Goal: Find specific fact: Find specific fact

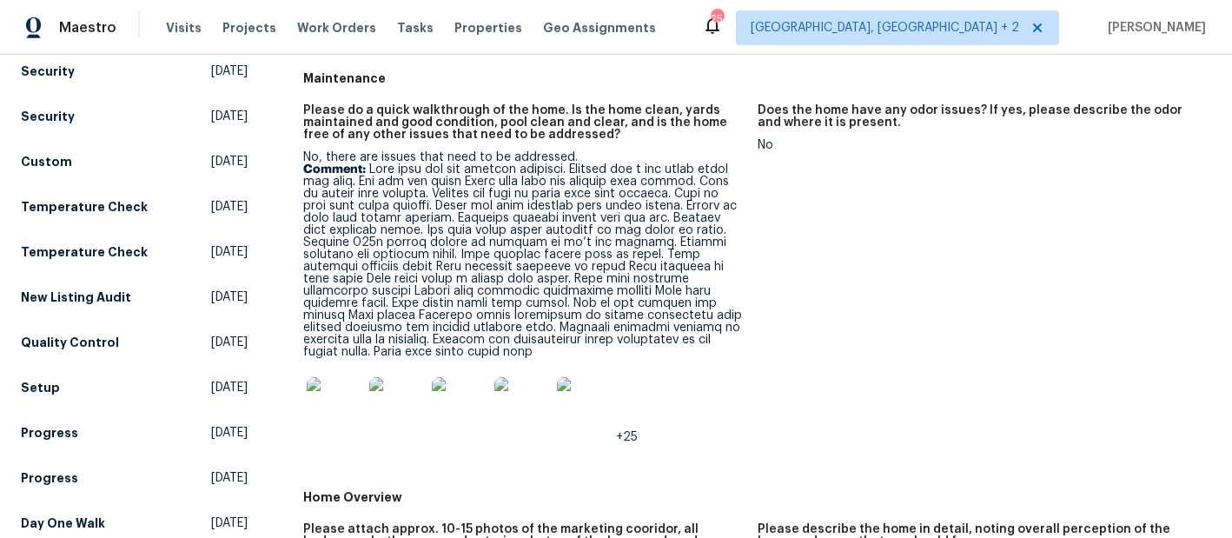
scroll to position [222, 0]
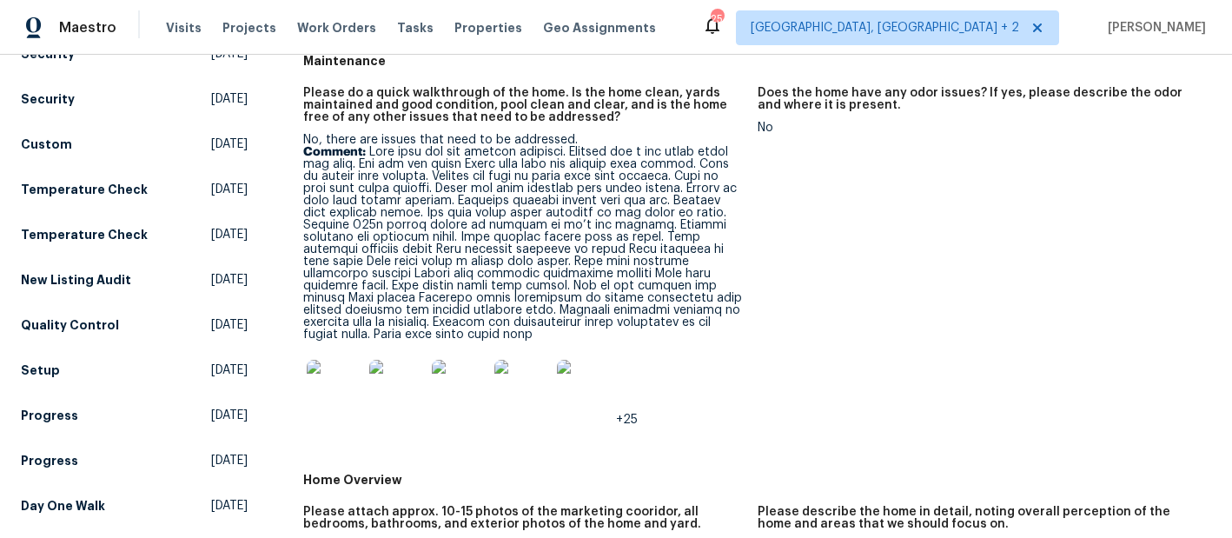
click at [334, 382] on img at bounding box center [335, 388] width 56 height 56
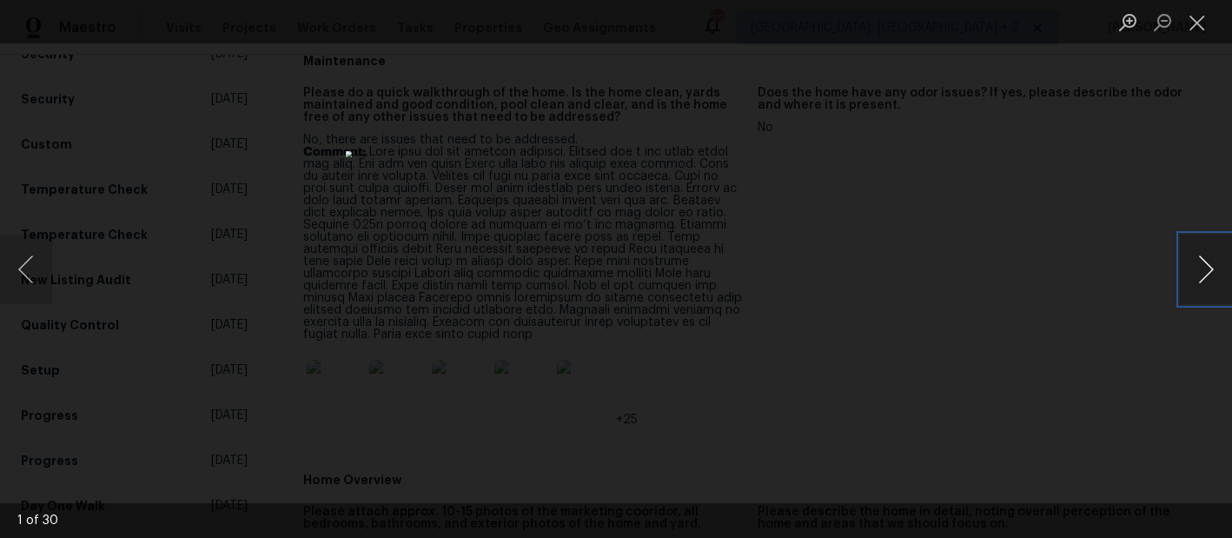
click at [1210, 274] on button "Next image" at bounding box center [1206, 270] width 52 height 70
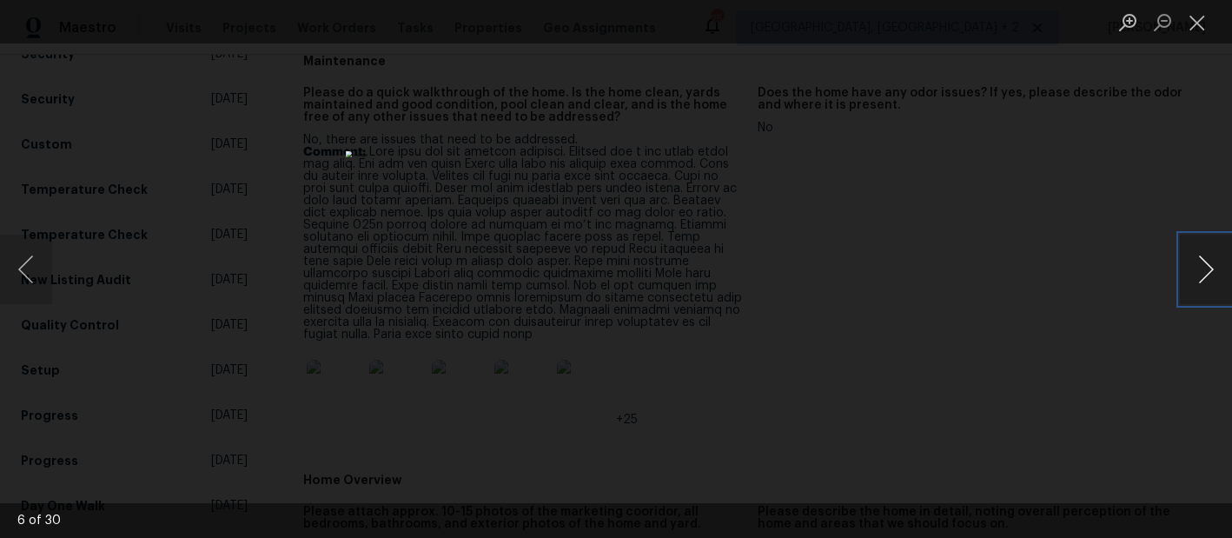
click at [1210, 274] on button "Next image" at bounding box center [1206, 270] width 52 height 70
click at [1210, 273] on button "Next image" at bounding box center [1206, 270] width 52 height 70
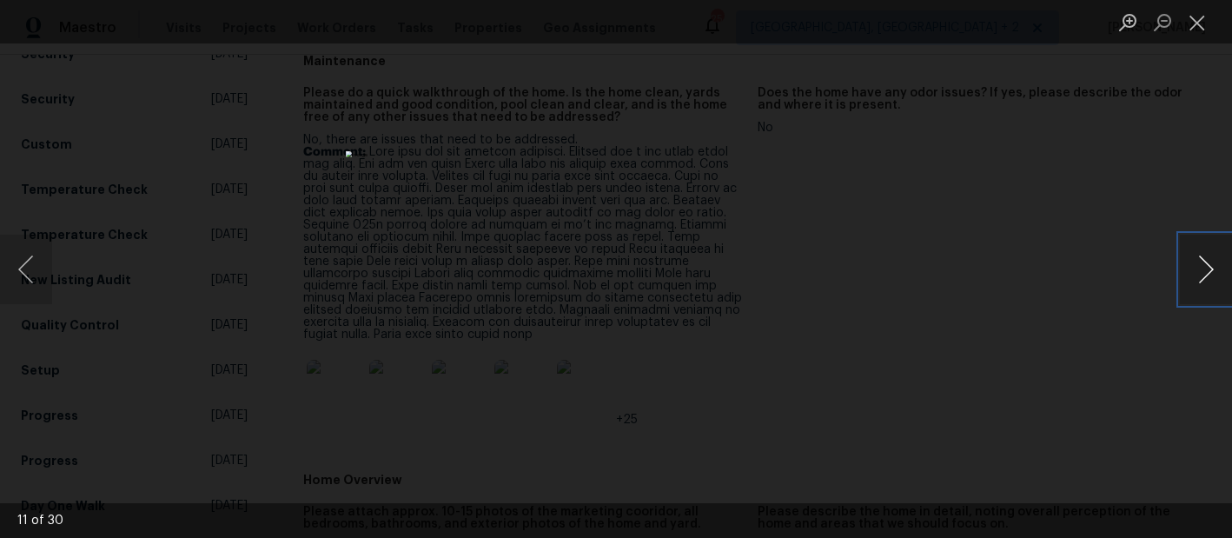
click at [1210, 273] on button "Next image" at bounding box center [1206, 270] width 52 height 70
click at [1215, 251] on button "Next image" at bounding box center [1206, 270] width 52 height 70
click at [1199, 265] on button "Next image" at bounding box center [1206, 270] width 52 height 70
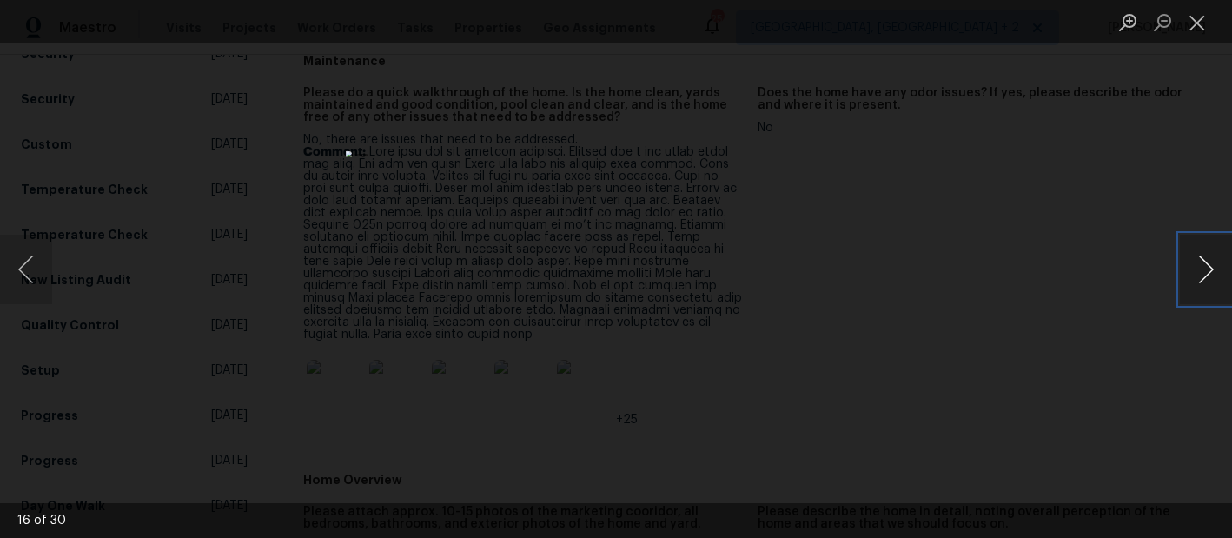
click at [1199, 265] on button "Next image" at bounding box center [1206, 270] width 52 height 70
click at [1211, 275] on button "Next image" at bounding box center [1206, 270] width 52 height 70
click at [1210, 266] on button "Next image" at bounding box center [1206, 270] width 52 height 70
click at [1203, 255] on button "Next image" at bounding box center [1206, 270] width 52 height 70
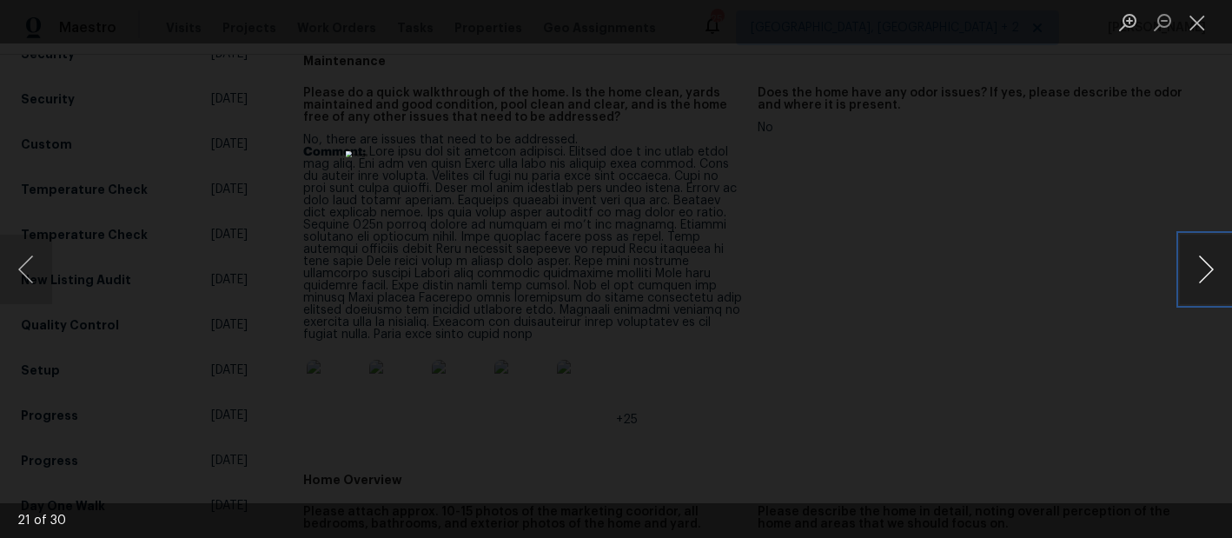
click at [1203, 255] on button "Next image" at bounding box center [1206, 270] width 52 height 70
click at [1195, 266] on button "Next image" at bounding box center [1206, 270] width 52 height 70
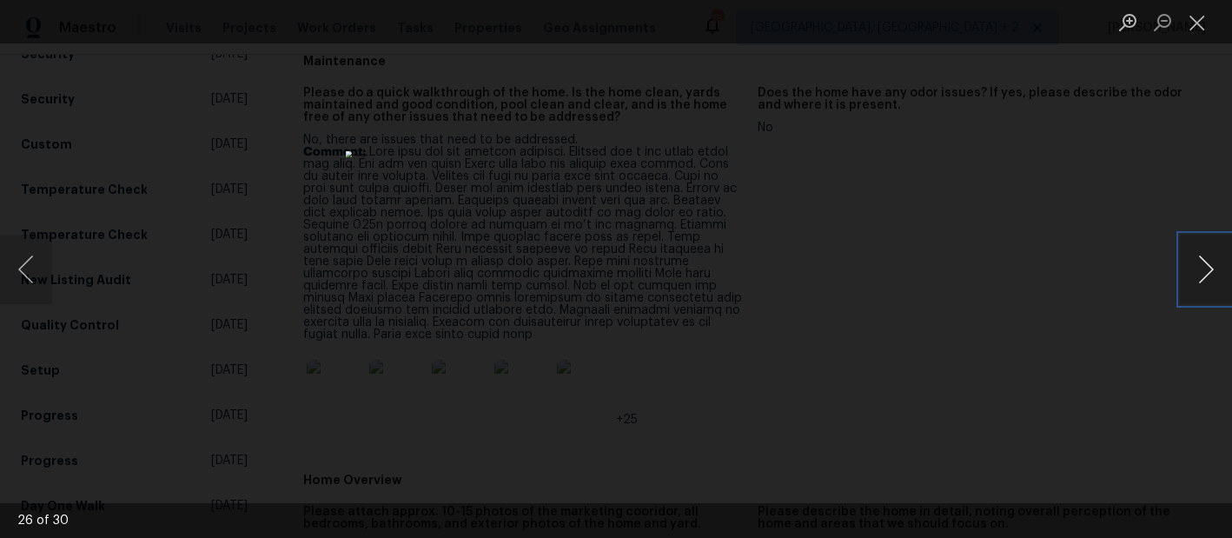
click at [1195, 266] on button "Next image" at bounding box center [1206, 270] width 52 height 70
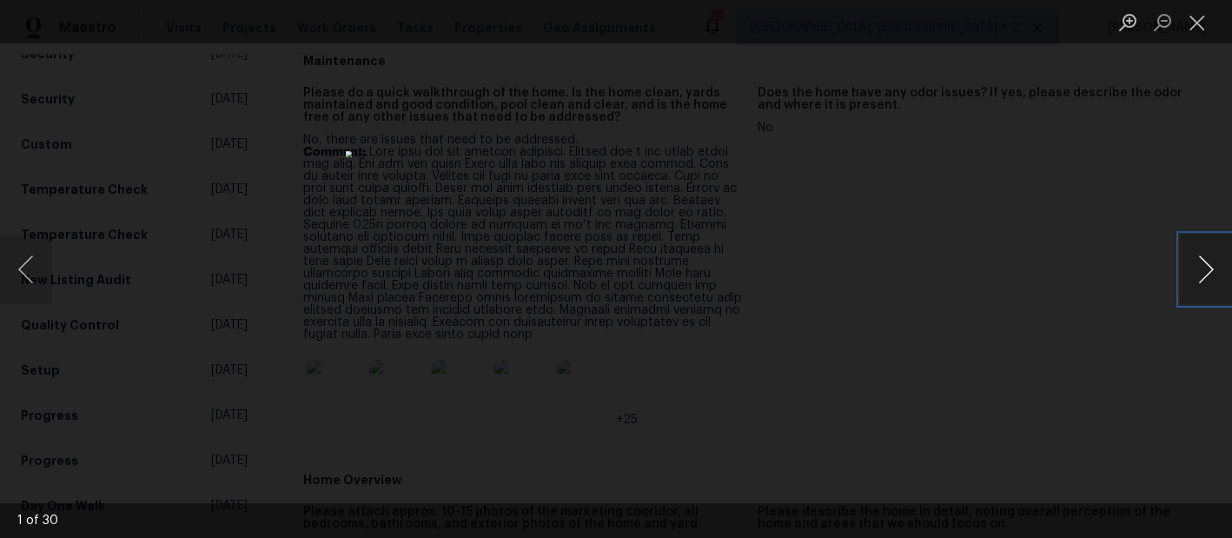
click at [1195, 266] on button "Next image" at bounding box center [1206, 270] width 52 height 70
click at [1194, 23] on button "Close lightbox" at bounding box center [1197, 22] width 35 height 30
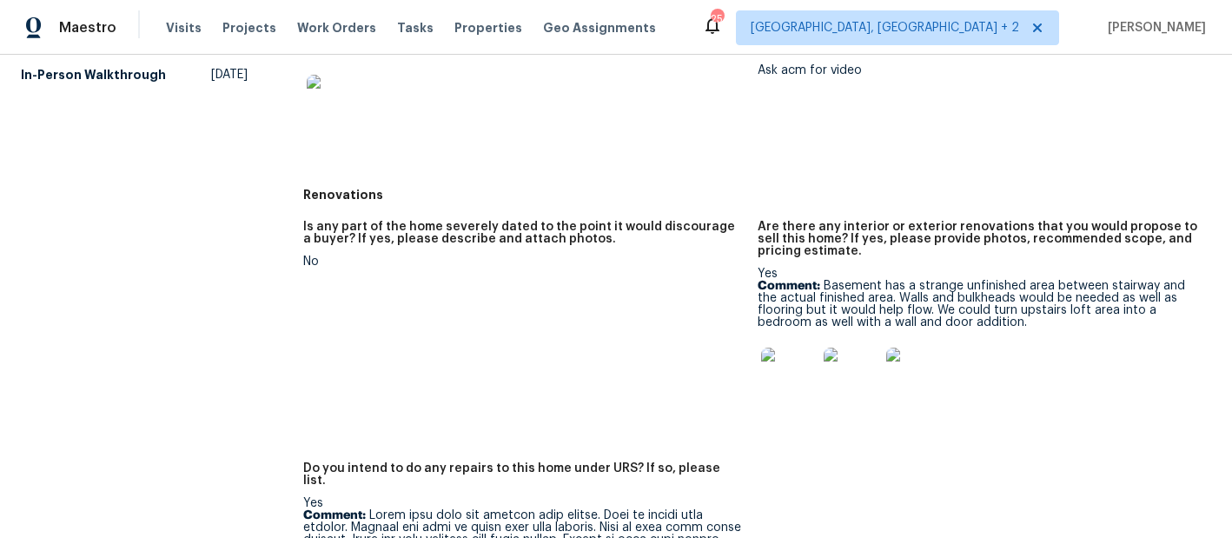
scroll to position [699, 0]
click at [792, 394] on img at bounding box center [789, 375] width 56 height 56
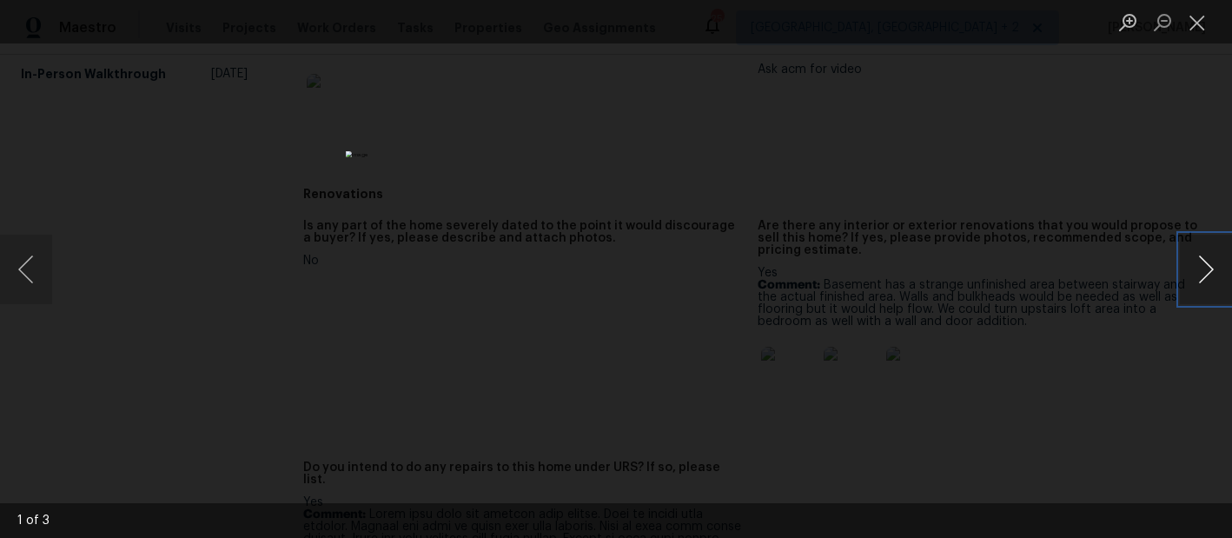
click at [1204, 265] on button "Next image" at bounding box center [1206, 270] width 52 height 70
click at [1193, 30] on button "Close lightbox" at bounding box center [1197, 22] width 35 height 30
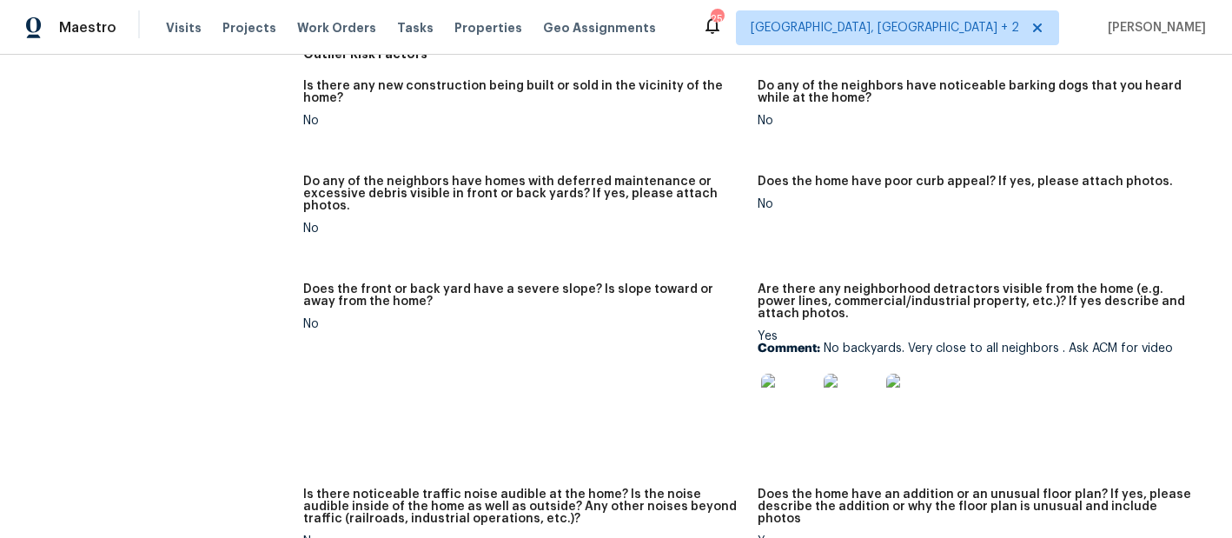
scroll to position [1400, 0]
click at [792, 387] on img at bounding box center [789, 400] width 56 height 56
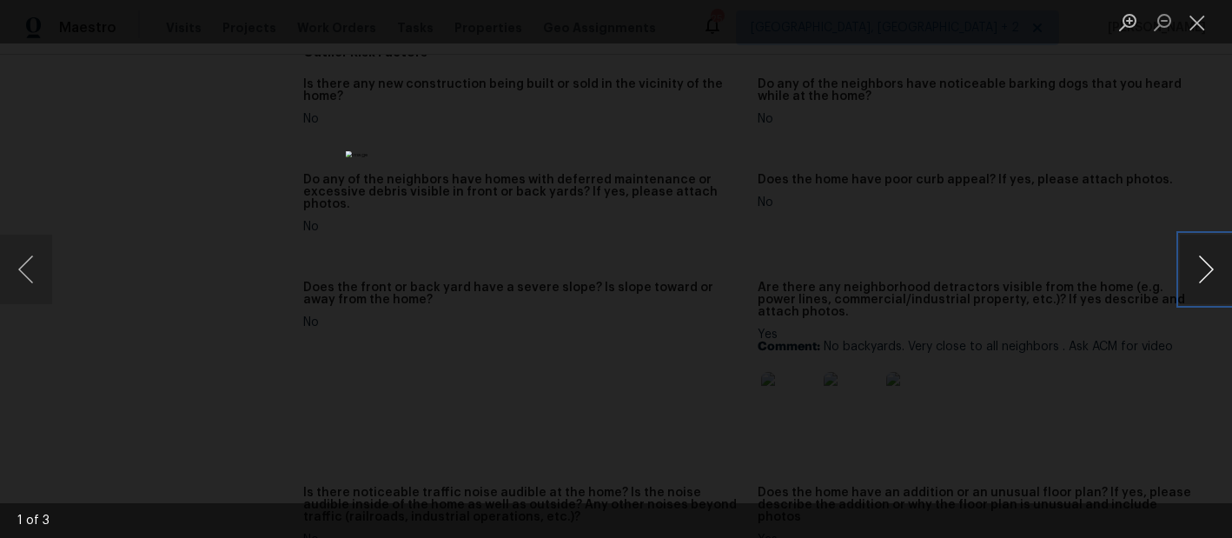
click at [1210, 268] on button "Next image" at bounding box center [1206, 270] width 52 height 70
click at [1202, 29] on button "Close lightbox" at bounding box center [1197, 22] width 35 height 30
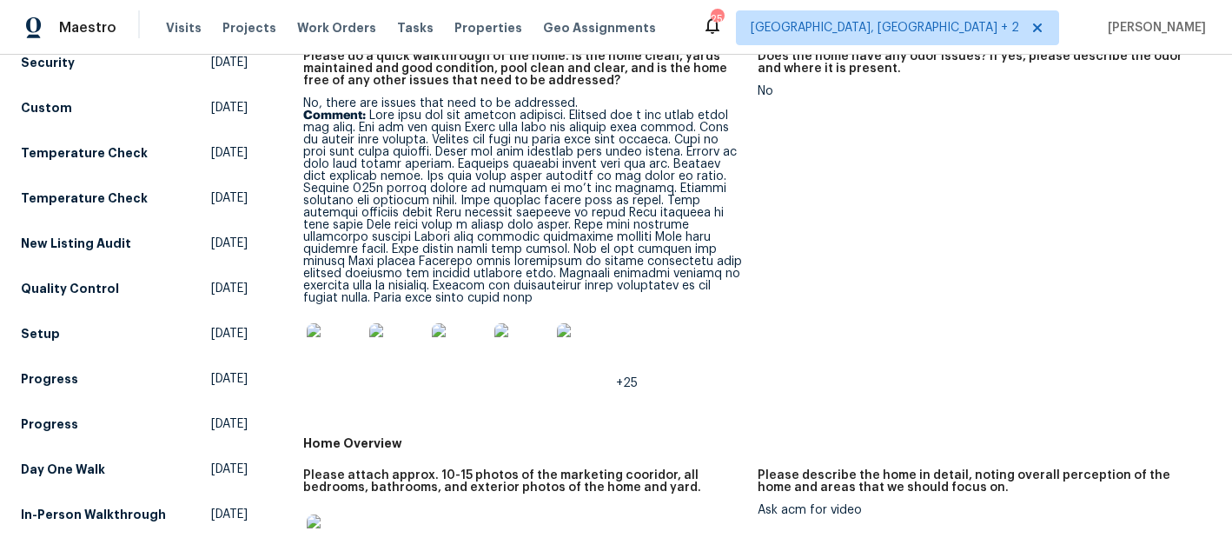
scroll to position [0, 0]
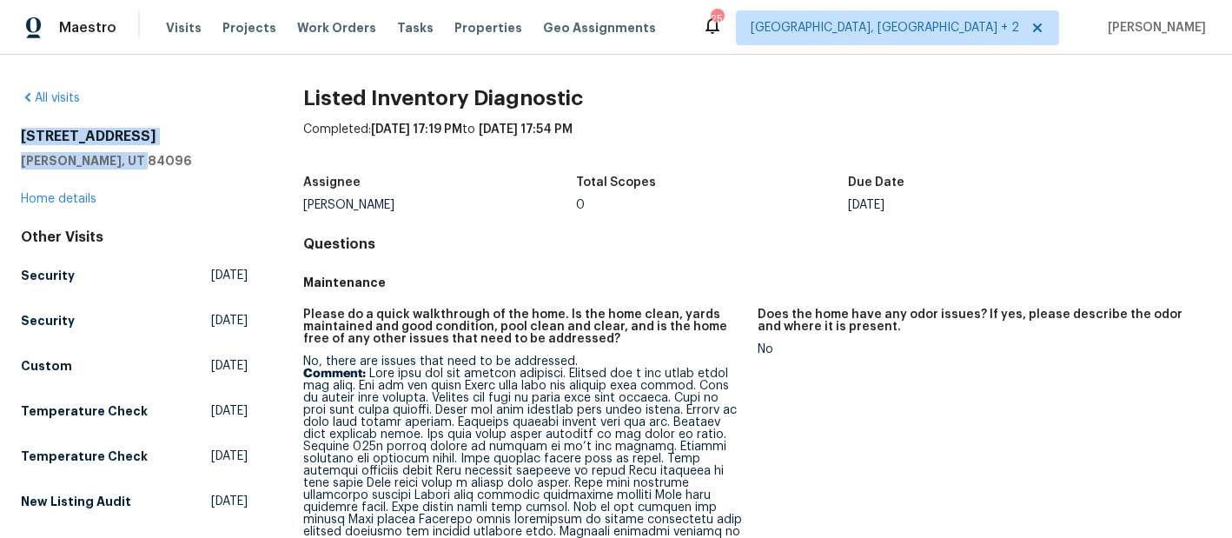
drag, startPoint x: 151, startPoint y: 158, endPoint x: 1, endPoint y: 136, distance: 151.9
click at [1, 136] on div "All visits [STREET_ADDRESS][PERSON_NAME] Home details Other Visits Security [DA…" at bounding box center [616, 296] width 1232 height 483
copy div "[STREET_ADDRESS][PERSON_NAME]"
